Goal: Task Accomplishment & Management: Use online tool/utility

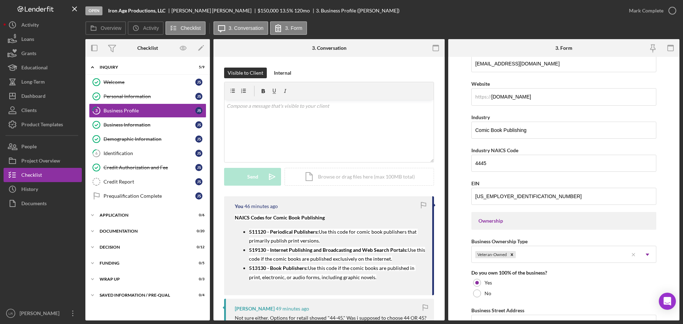
scroll to position [178, 0]
click at [124, 216] on div "Application" at bounding box center [150, 215] width 101 height 4
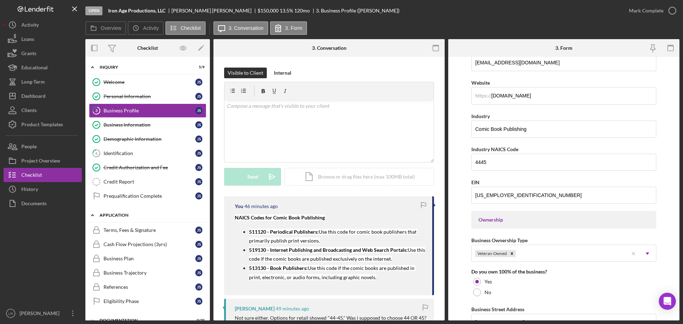
click at [124, 216] on div "Application" at bounding box center [150, 215] width 101 height 4
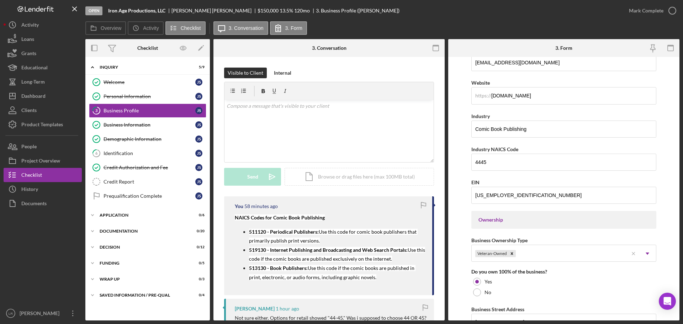
drag, startPoint x: 120, startPoint y: 181, endPoint x: 277, endPoint y: 179, distance: 156.8
click at [120, 181] on div "Credit Report" at bounding box center [149, 182] width 92 height 6
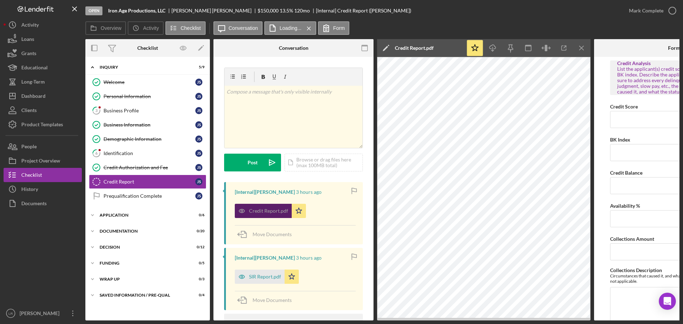
click at [261, 211] on div "Credit Report.pdf" at bounding box center [268, 211] width 39 height 6
click at [563, 48] on icon "button" at bounding box center [564, 48] width 16 height 16
